Goal: Information Seeking & Learning: Learn about a topic

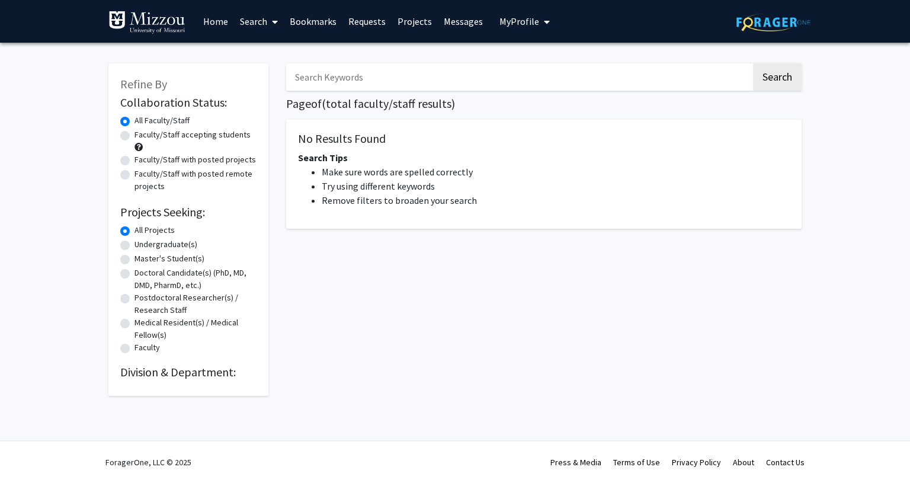
click at [332, 83] on input "Search Keywords" at bounding box center [518, 76] width 465 height 27
click at [753, 63] on button "Search" at bounding box center [777, 76] width 49 height 27
click at [767, 74] on button "Search" at bounding box center [777, 76] width 49 height 27
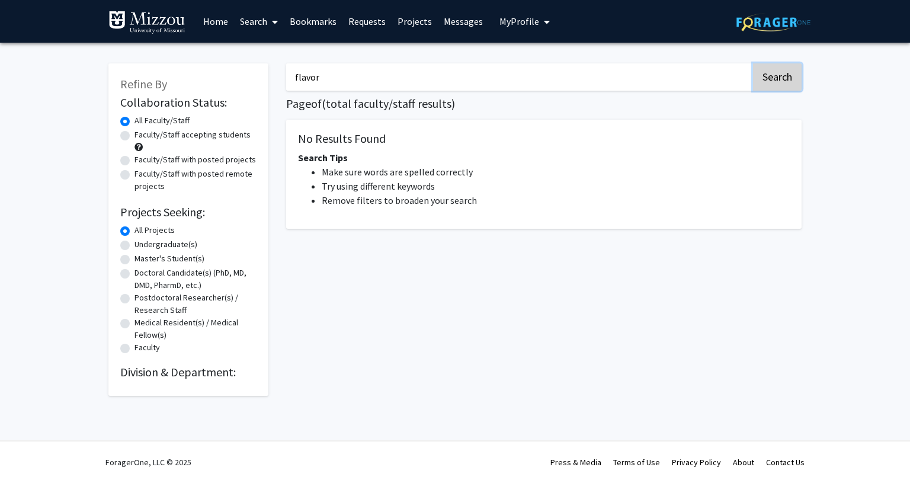
click at [767, 74] on button "Search" at bounding box center [777, 76] width 49 height 27
click at [764, 75] on button "Search" at bounding box center [777, 76] width 49 height 27
click at [372, 63] on div "flavor Search Page of ( total faculty/staff results) No Results Found Search Ti…" at bounding box center [543, 224] width 533 height 344
click at [355, 77] on input "flavor" at bounding box center [518, 76] width 465 height 27
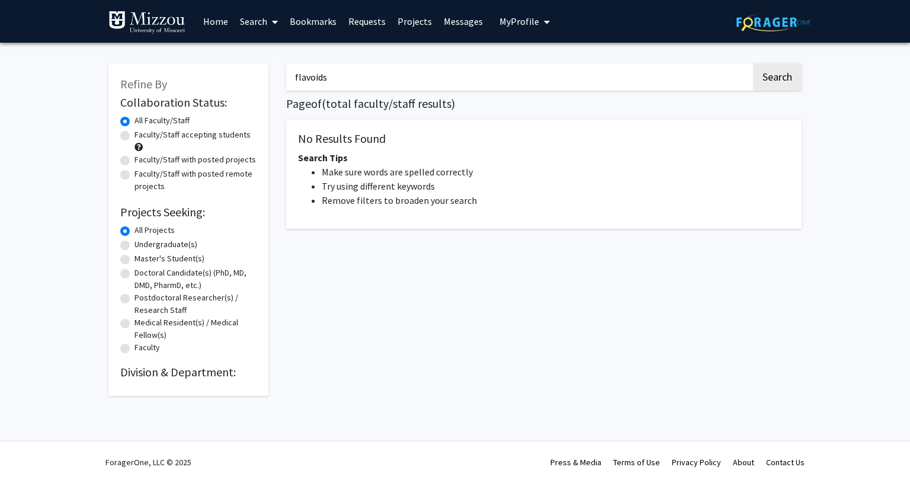
drag, startPoint x: 310, startPoint y: 75, endPoint x: 476, endPoint y: 92, distance: 166.6
click at [476, 92] on div "flavoids Search Page of ( total faculty/staff results) No Results Found Search …" at bounding box center [543, 224] width 533 height 344
click at [441, 76] on input "flavoids" at bounding box center [518, 76] width 465 height 27
click at [753, 63] on button "Search" at bounding box center [777, 76] width 49 height 27
click at [789, 89] on button "Search" at bounding box center [777, 76] width 49 height 27
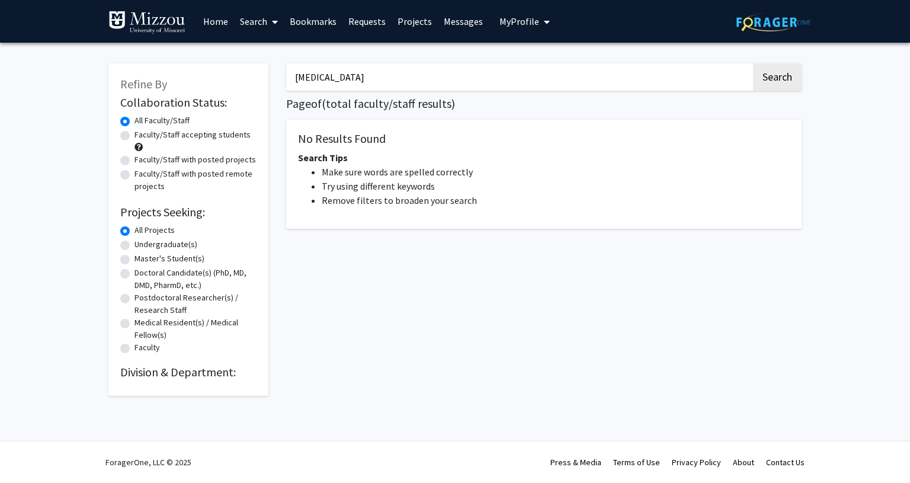
click at [319, 80] on input "[MEDICAL_DATA]" at bounding box center [518, 76] width 465 height 27
type input "soil"
click at [753, 63] on button "Search" at bounding box center [777, 76] width 49 height 27
click at [772, 81] on button "Search" at bounding box center [777, 76] width 49 height 27
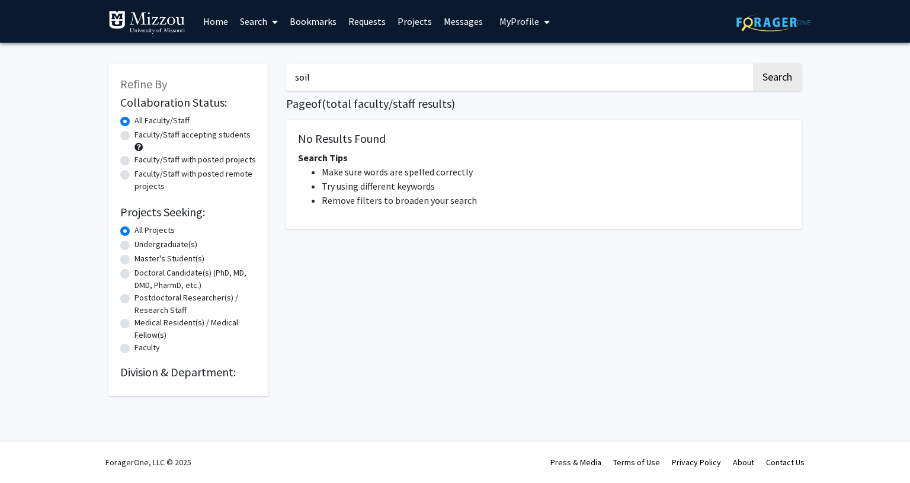
click at [119, 16] on img at bounding box center [146, 23] width 77 height 24
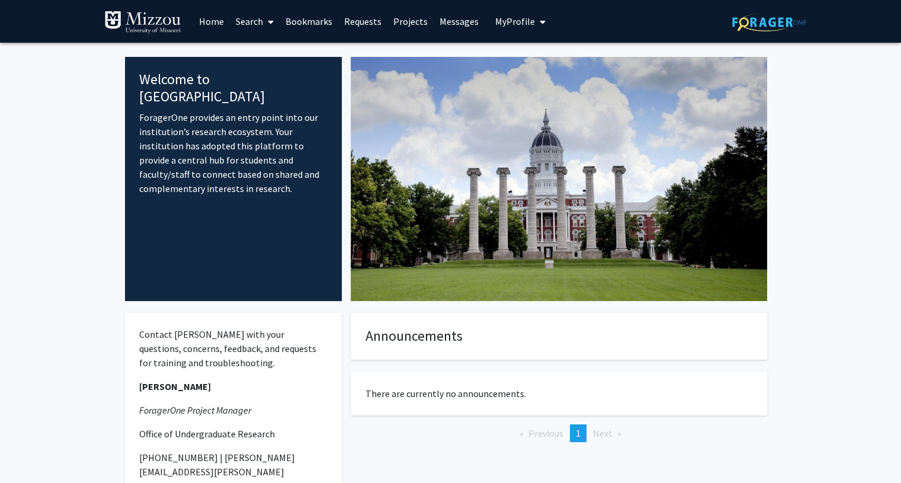
click at [250, 21] on link "Search" at bounding box center [255, 21] width 50 height 41
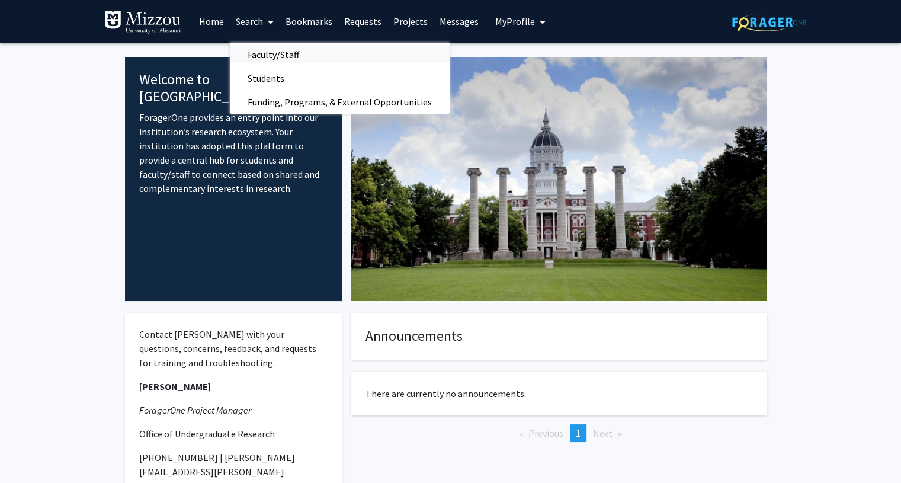
click at [287, 56] on span "Faculty/Staff" at bounding box center [273, 55] width 87 height 24
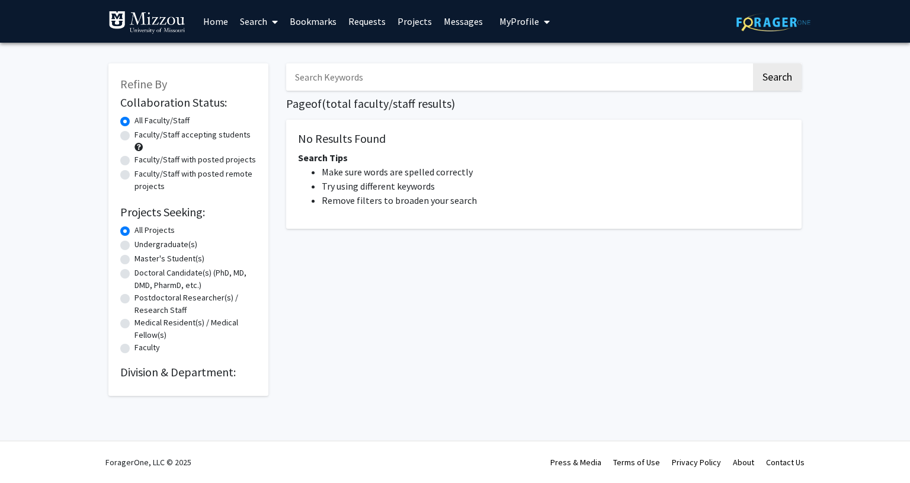
click at [319, 81] on input "Search Keywords" at bounding box center [518, 76] width 465 height 27
click at [776, 72] on button "Search" at bounding box center [777, 76] width 49 height 27
click at [470, 55] on div "flavor Search Page of ( total faculty/staff results) No Results Found Search Ti…" at bounding box center [543, 224] width 533 height 344
click at [410, 97] on h1 "Page of ( total faculty/staff results)" at bounding box center [543, 104] width 515 height 14
click at [371, 75] on input "flavor" at bounding box center [518, 76] width 465 height 27
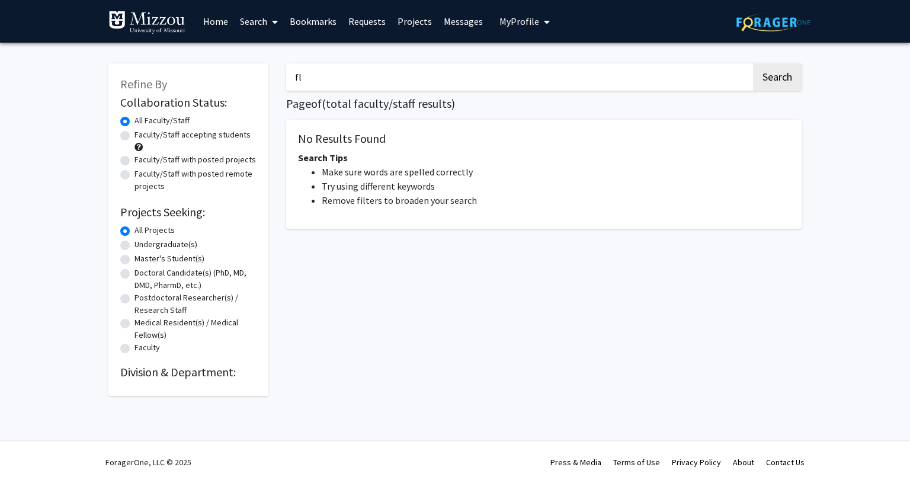
type input "f"
type input "soil"
click at [753, 63] on button "Search" at bounding box center [777, 76] width 49 height 27
click at [145, 15] on img at bounding box center [146, 23] width 77 height 24
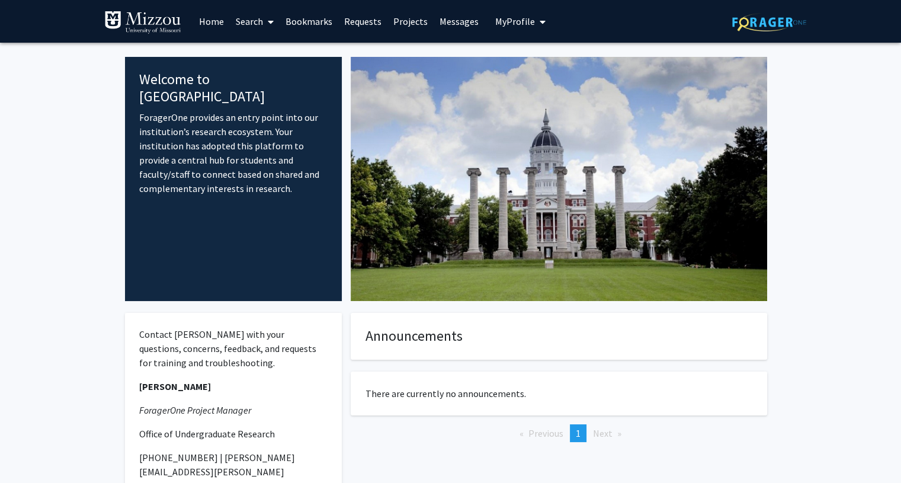
click at [275, 25] on link "Search" at bounding box center [255, 21] width 50 height 41
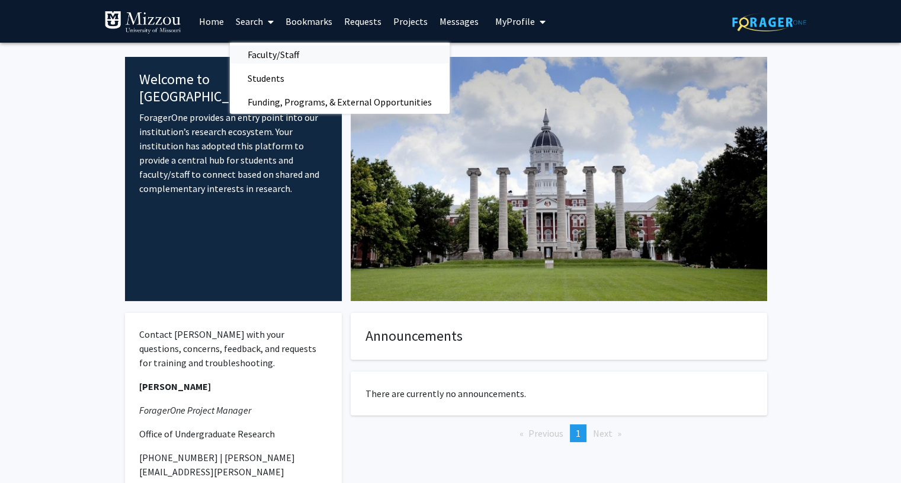
click at [263, 56] on span "Faculty/Staff" at bounding box center [273, 55] width 87 height 24
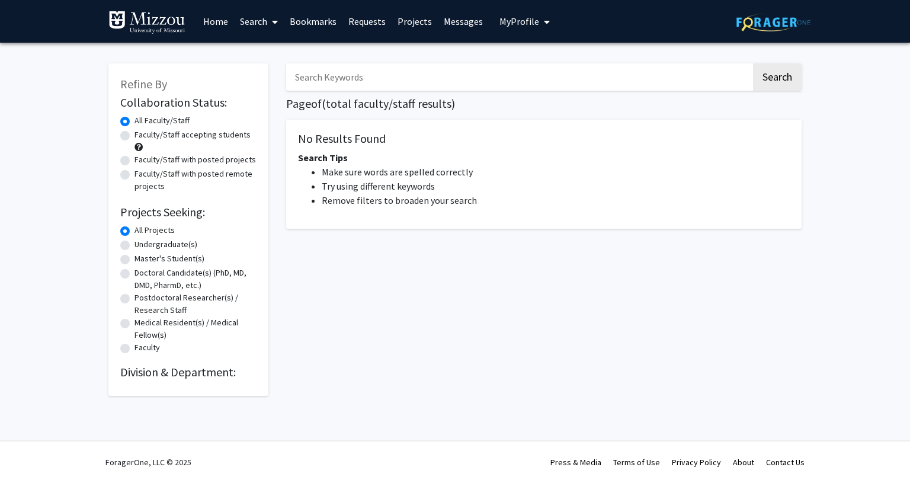
click at [270, 17] on span at bounding box center [272, 21] width 11 height 41
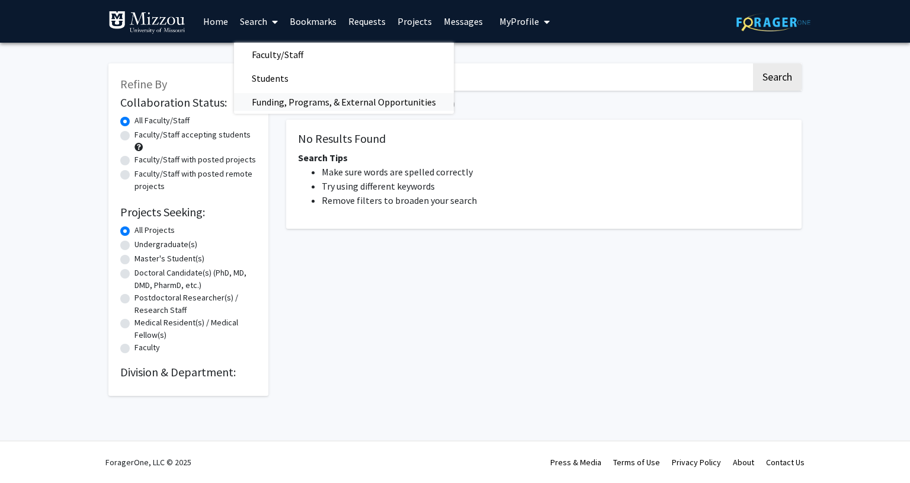
click at [275, 99] on span "Funding, Programs, & External Opportunities" at bounding box center [344, 102] width 220 height 24
